Goal: Information Seeking & Learning: Learn about a topic

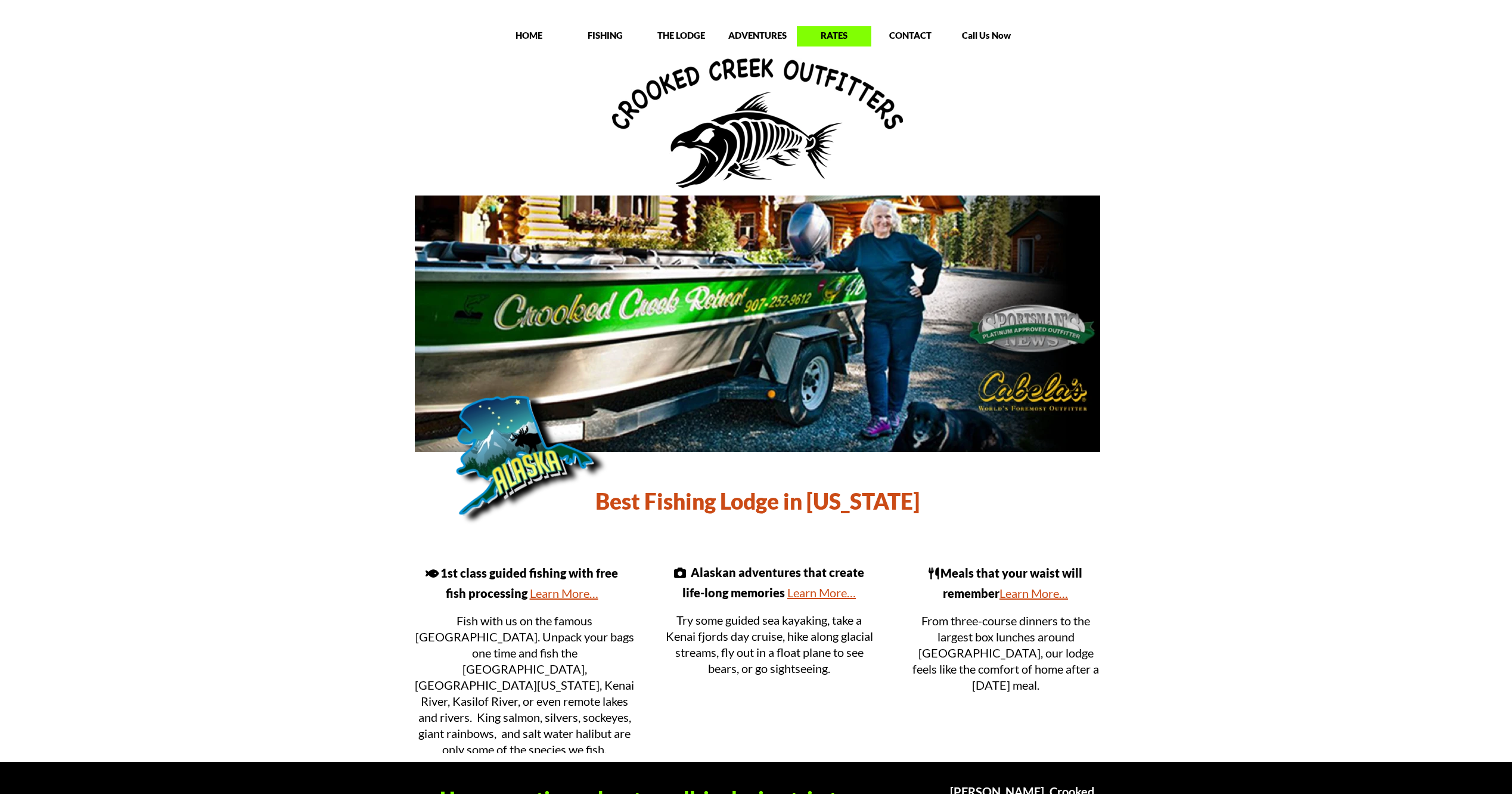
click at [838, 33] on p "RATES" at bounding box center [834, 35] width 74 height 12
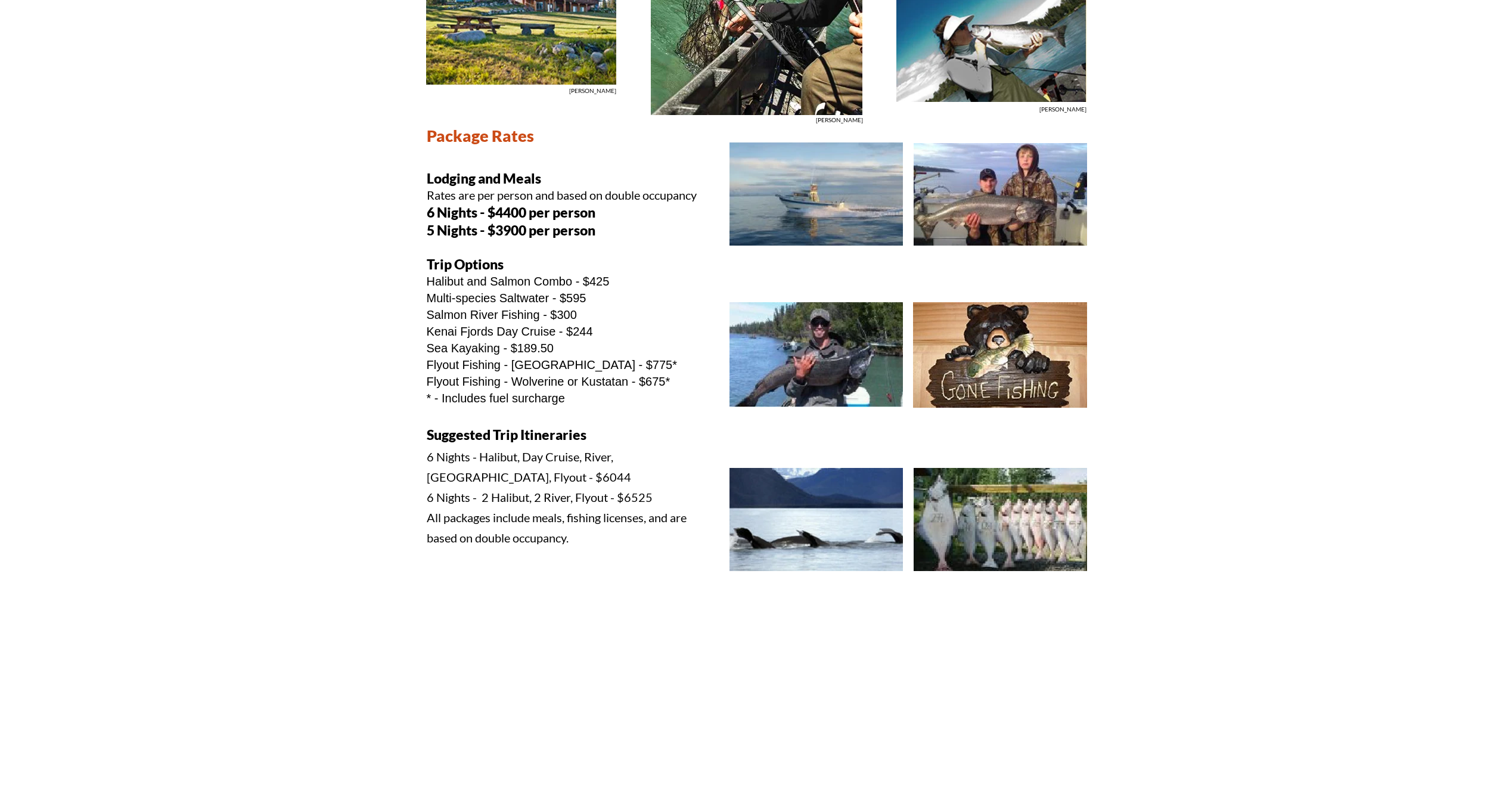
scroll to position [298, 0]
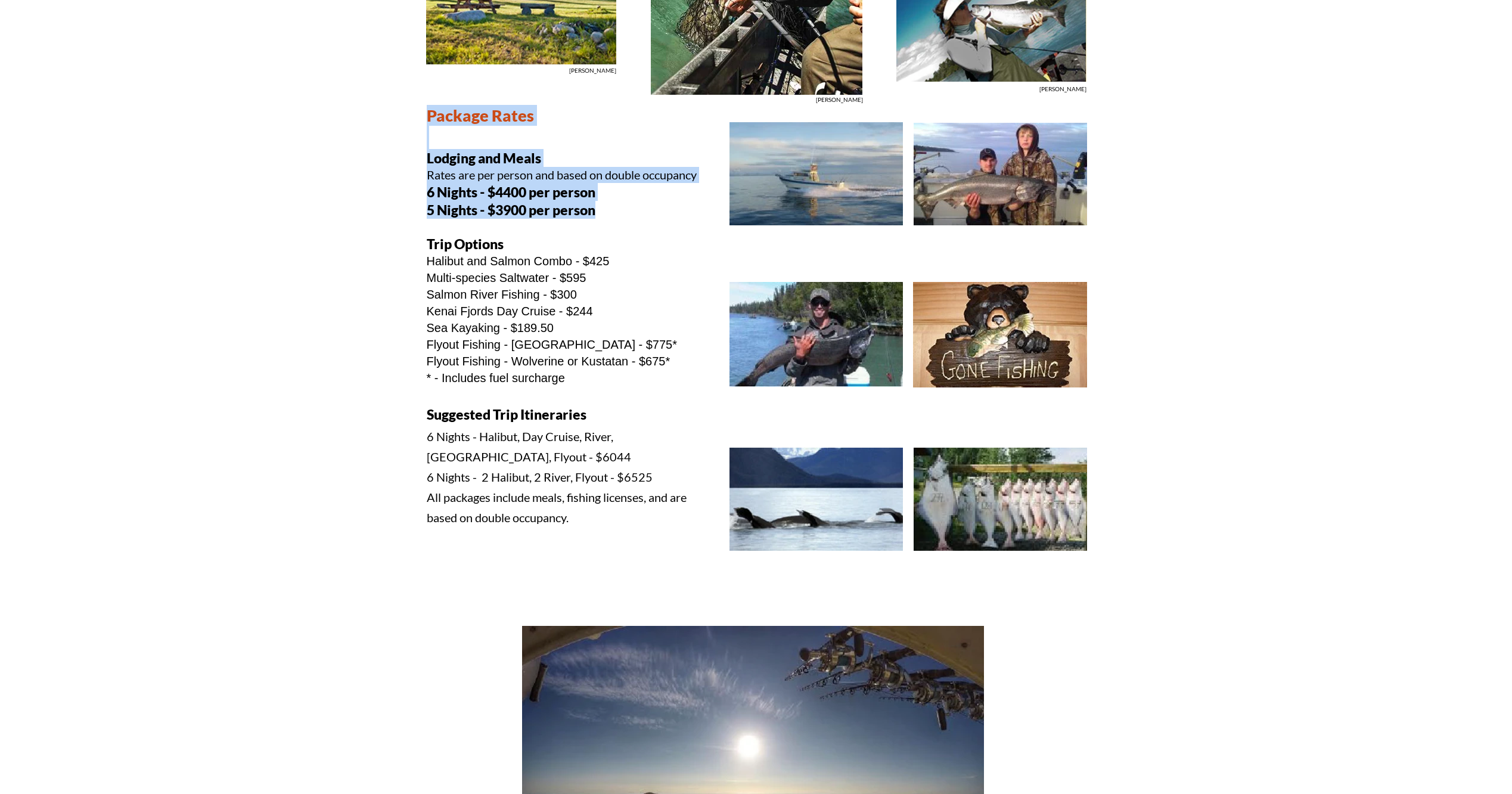
drag, startPoint x: 426, startPoint y: 194, endPoint x: 614, endPoint y: 202, distance: 188.2
click at [614, 202] on body "Menu HOME FISHING THE LODGE ADVENTURES RATES CONTACT RATES [PERSON_NAME] [PERSO…" at bounding box center [756, 798] width 1512 height 2144
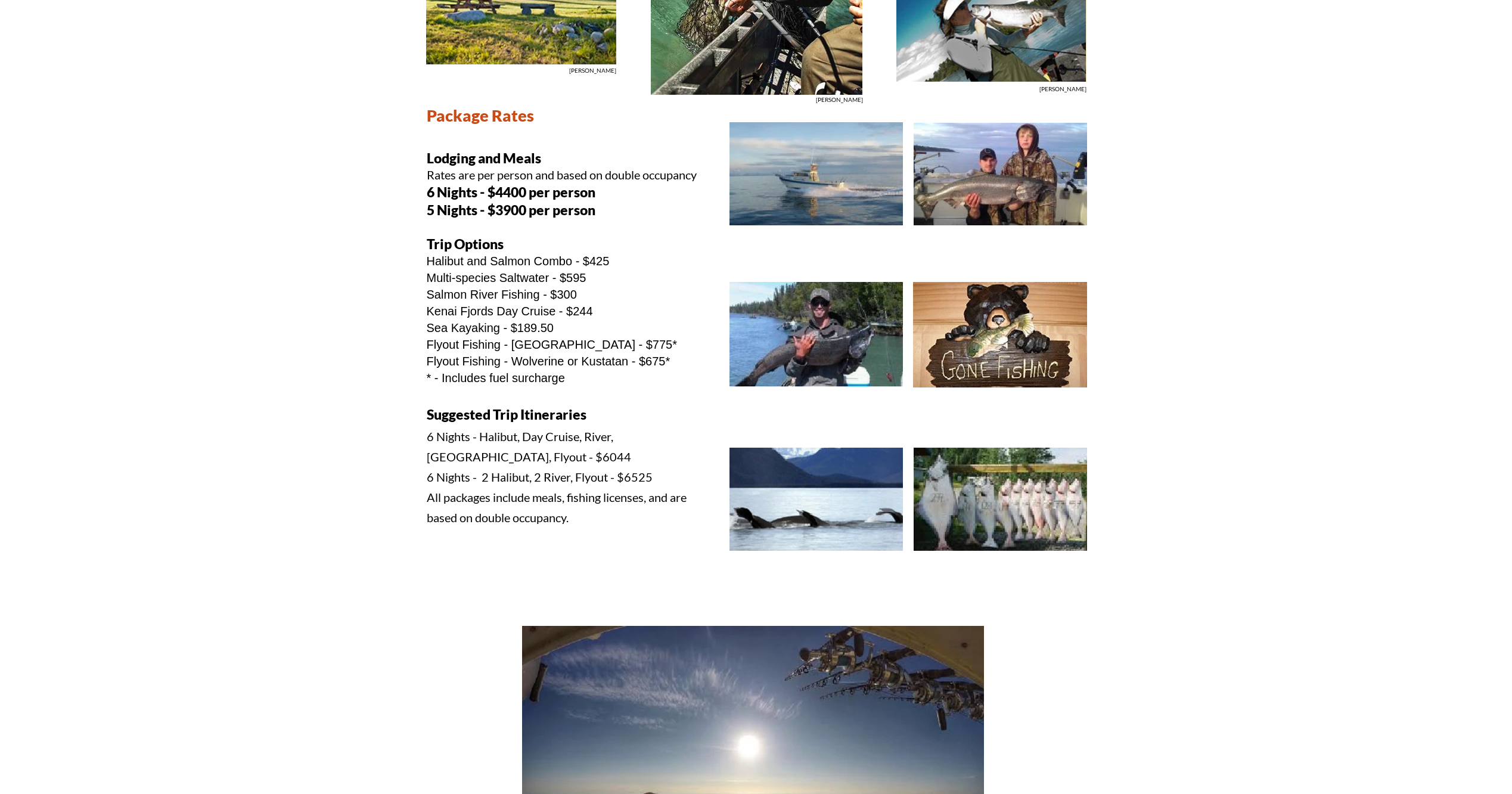
drag, startPoint x: 614, startPoint y: 202, endPoint x: 620, endPoint y: 229, distance: 27.7
click at [620, 229] on p at bounding box center [564, 227] width 275 height 16
click at [501, 234] on p at bounding box center [564, 227] width 275 height 16
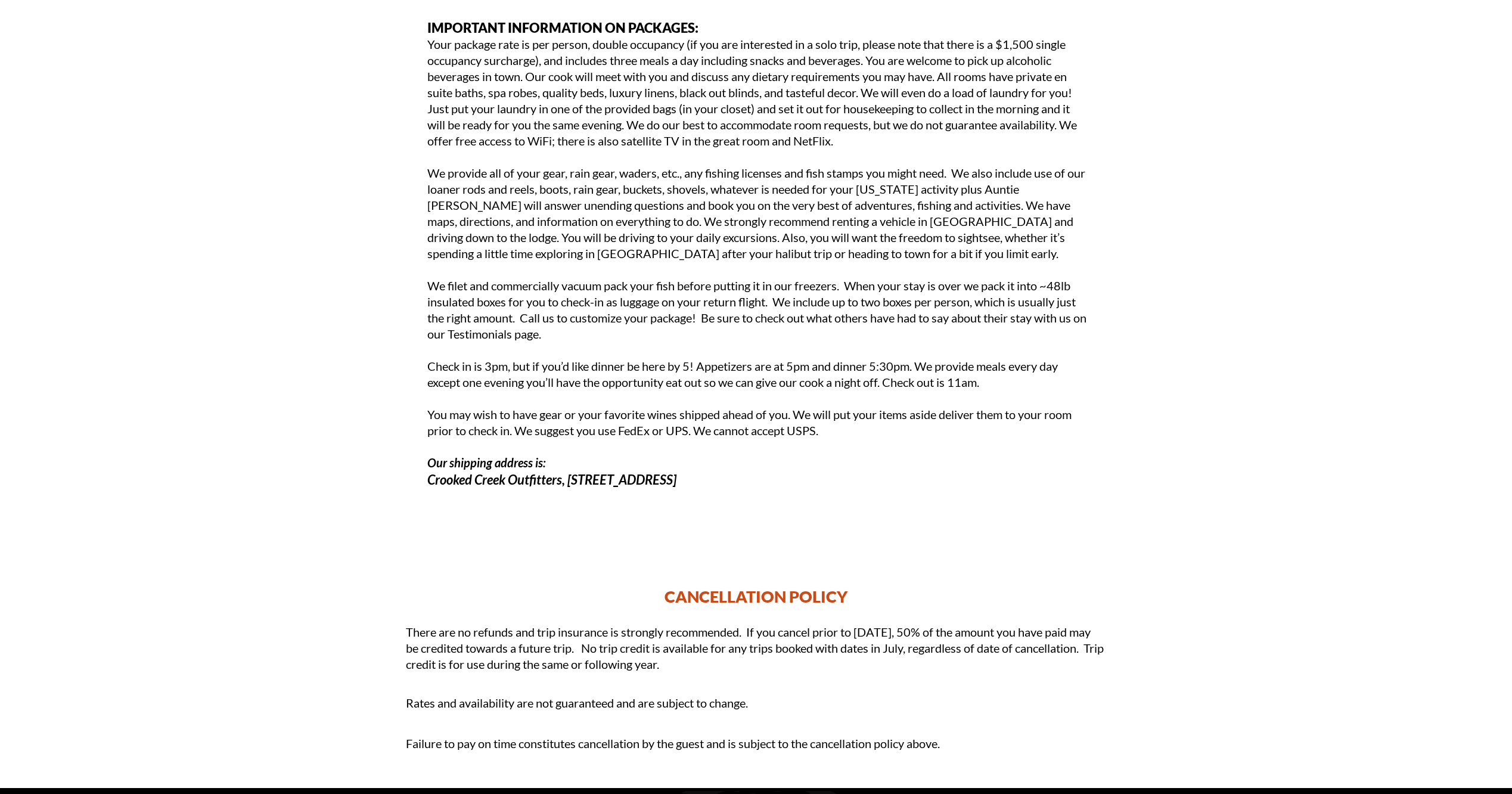
scroll to position [1373, 0]
